Goal: Task Accomplishment & Management: Use online tool/utility

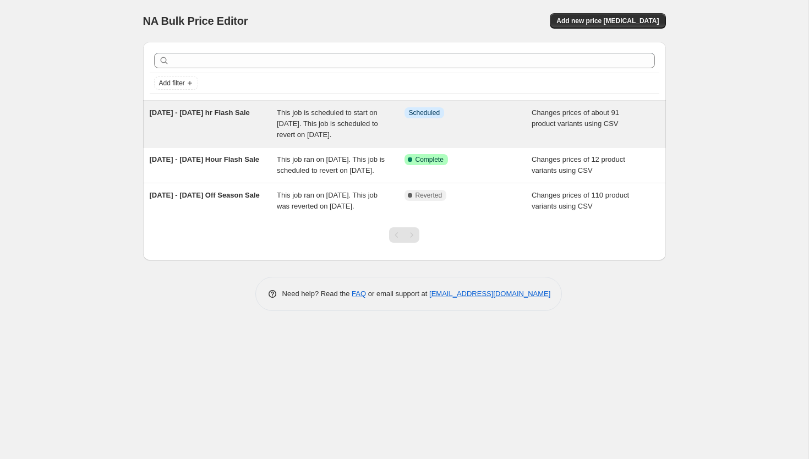
click at [340, 140] on div "This job is scheduled to start on [DATE]. This job is scheduled to revert on [D…" at bounding box center [341, 123] width 128 height 33
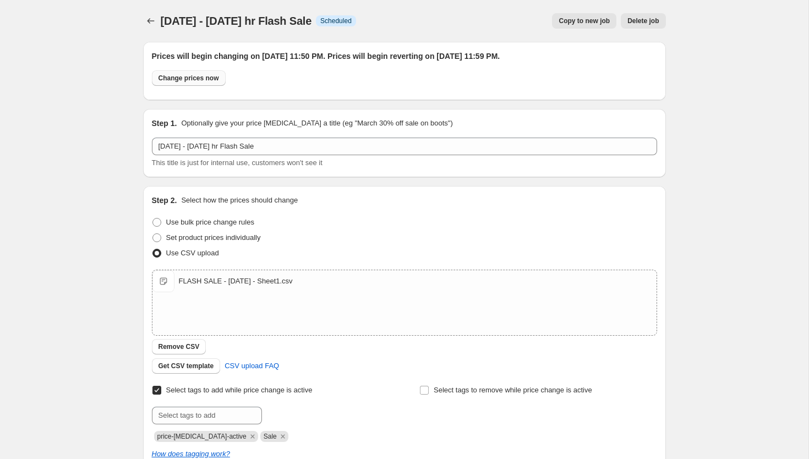
click at [198, 81] on span "Change prices now" at bounding box center [189, 78] width 61 height 9
radio input "true"
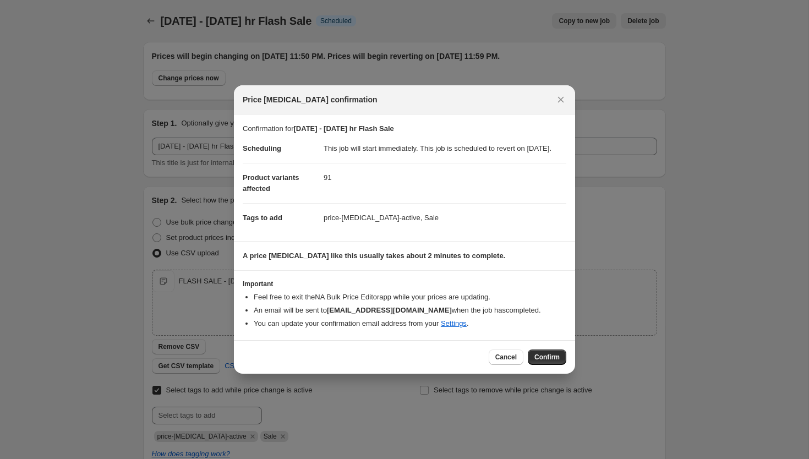
click at [535, 353] on div "Cancel Confirm" at bounding box center [404, 357] width 341 height 34
click at [536, 362] on span "Confirm" at bounding box center [546, 357] width 25 height 9
